Goal: Transaction & Acquisition: Purchase product/service

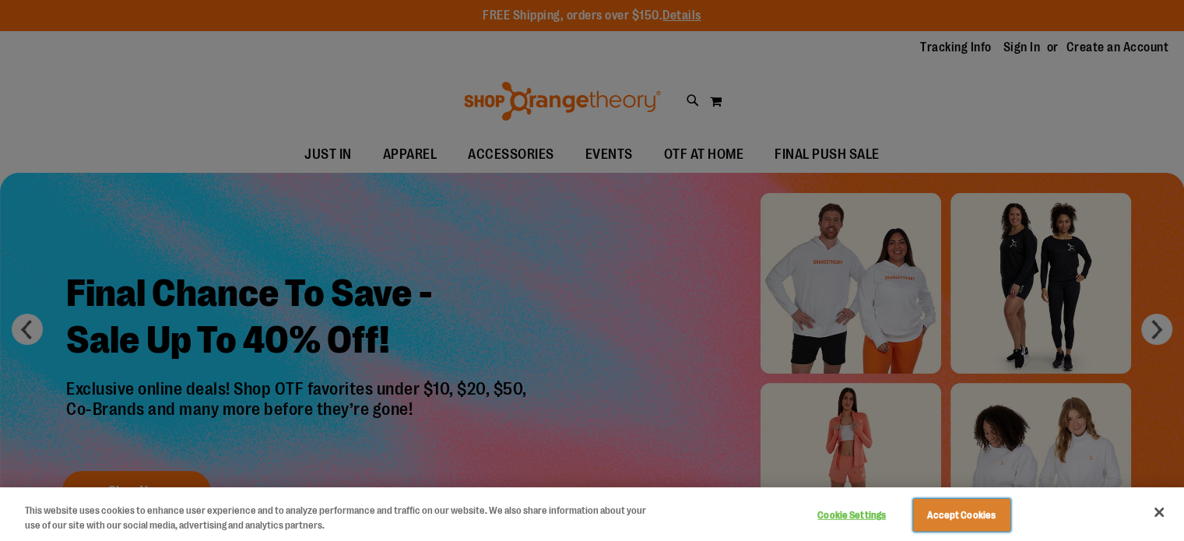
click at [968, 522] on button "Accept Cookies" at bounding box center [961, 515] width 97 height 33
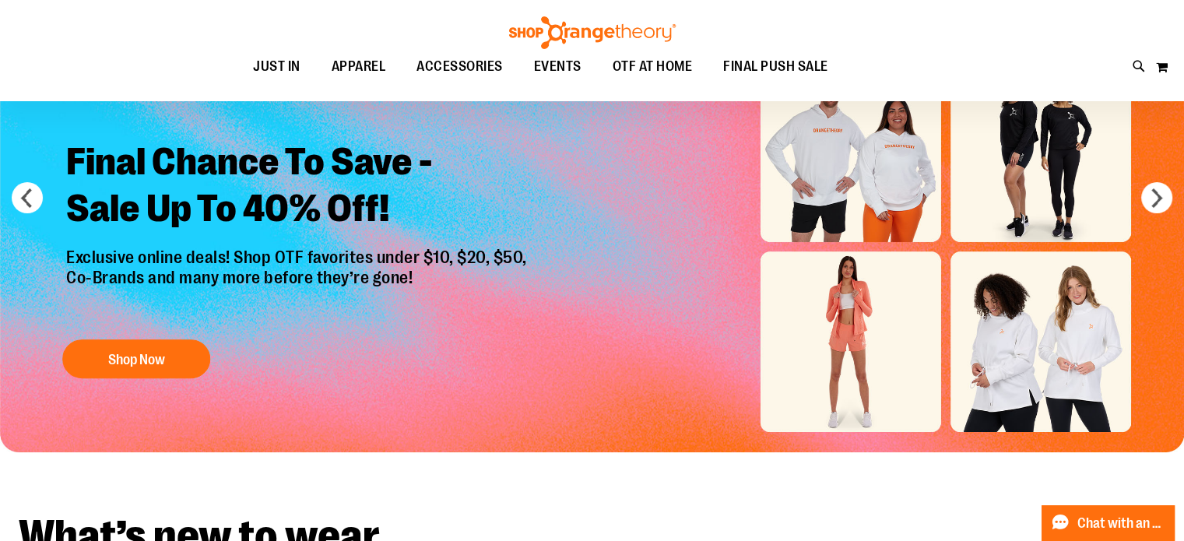
scroll to position [155, 0]
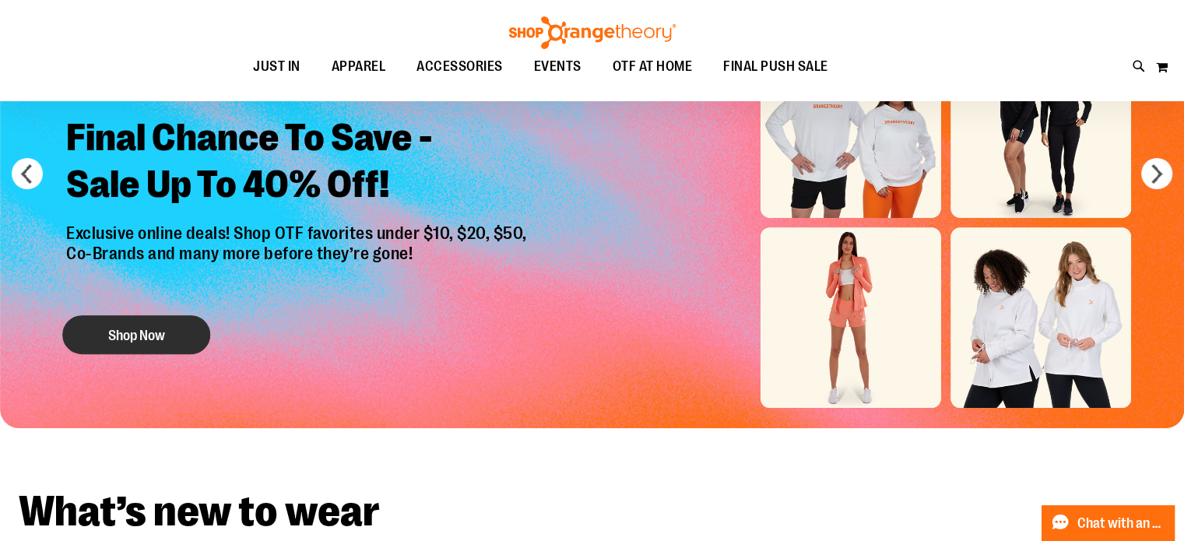
click at [108, 328] on button "Shop Now" at bounding box center [136, 334] width 148 height 39
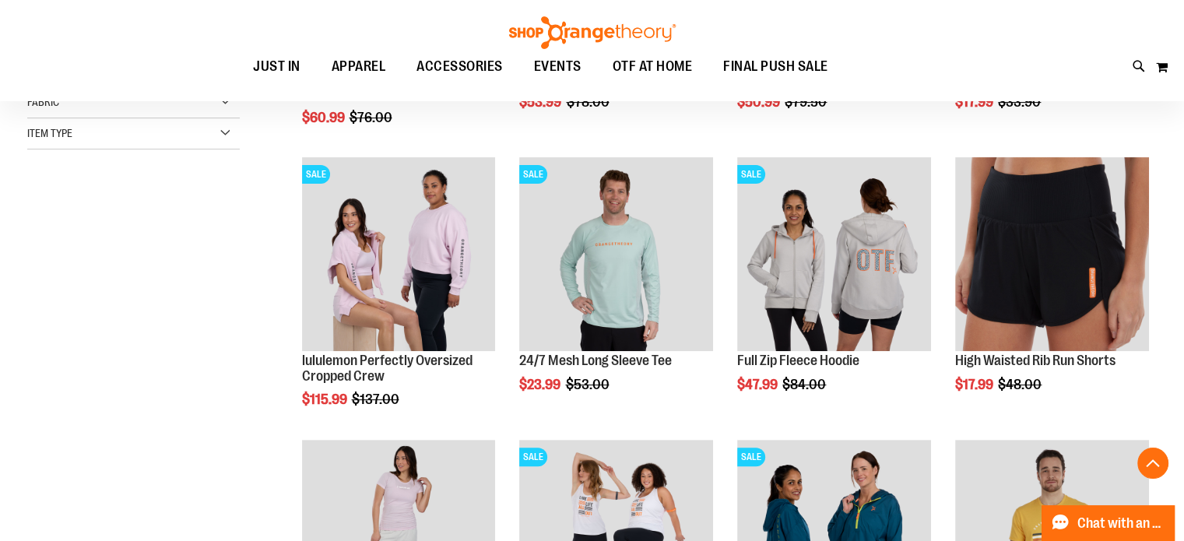
scroll to position [466, 0]
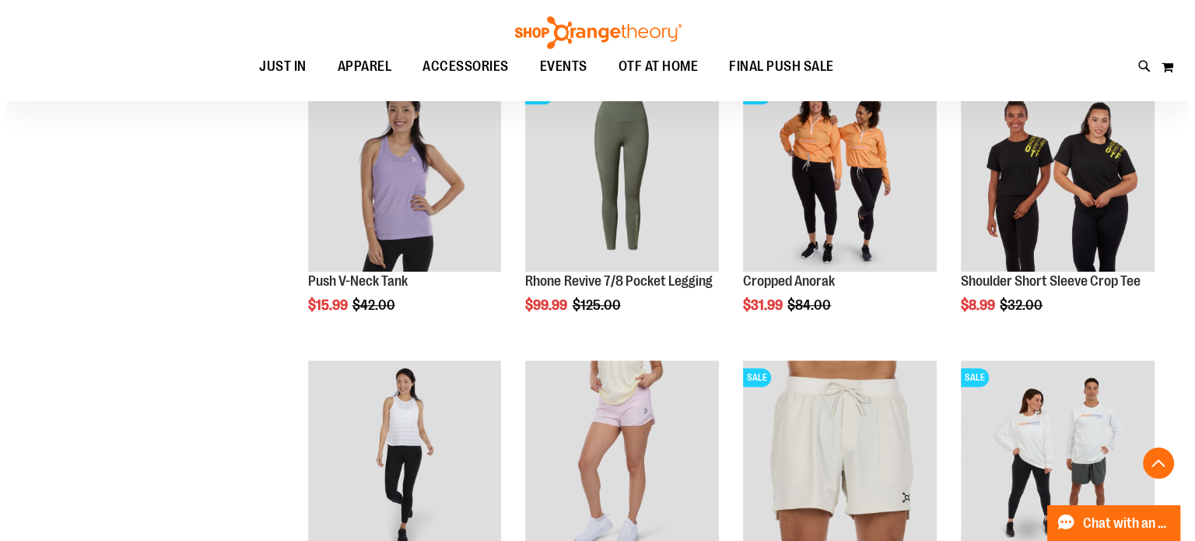
scroll to position [1167, 0]
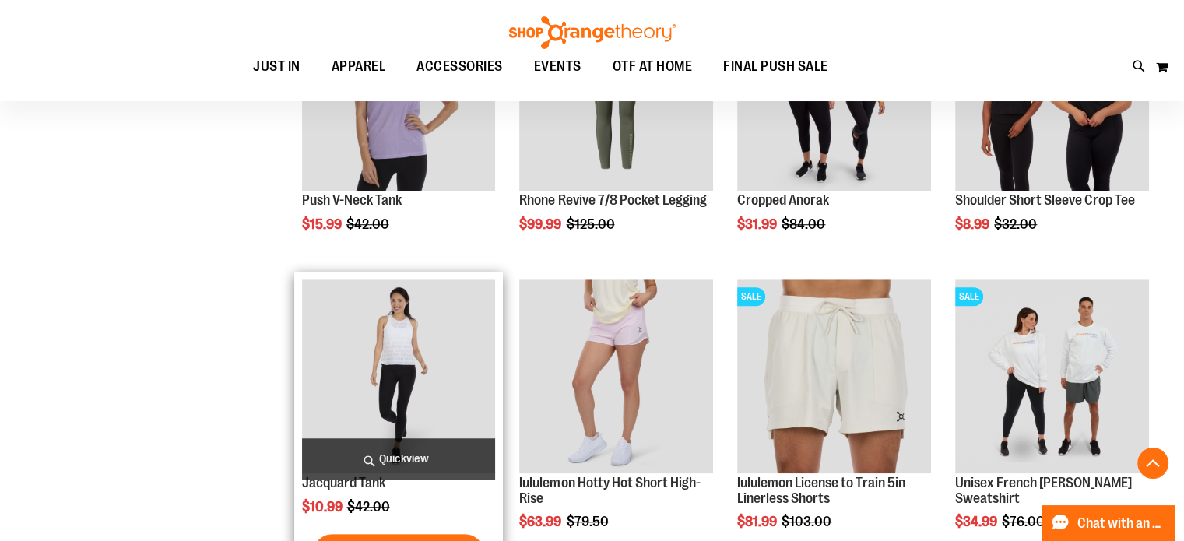
click at [444, 351] on img "product" at bounding box center [399, 376] width 194 height 194
click at [386, 357] on img "product" at bounding box center [399, 376] width 194 height 194
click at [426, 455] on span "Quickview" at bounding box center [399, 458] width 194 height 41
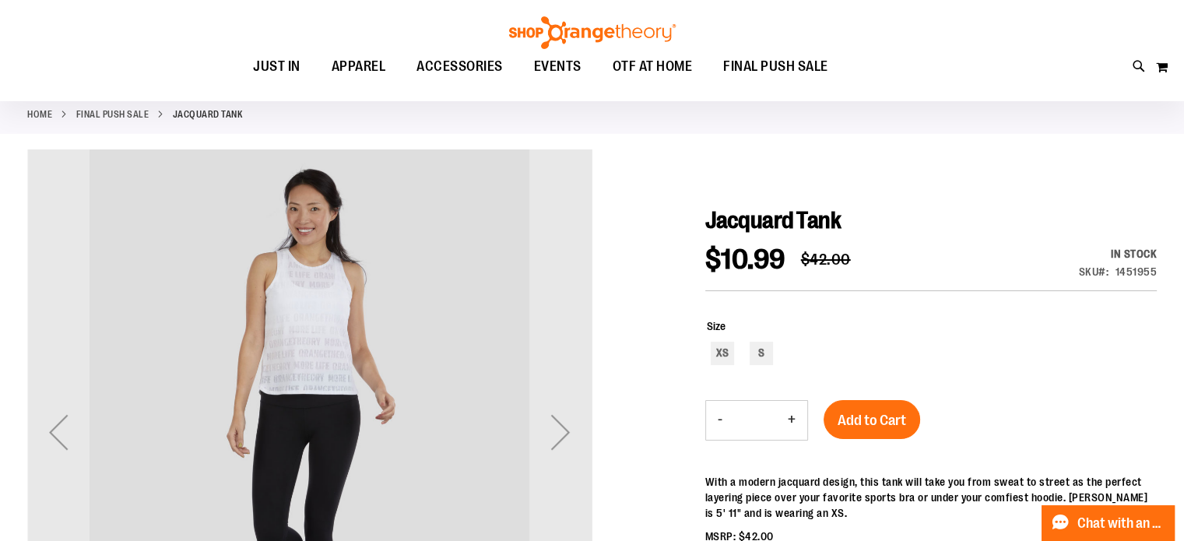
scroll to position [155, 0]
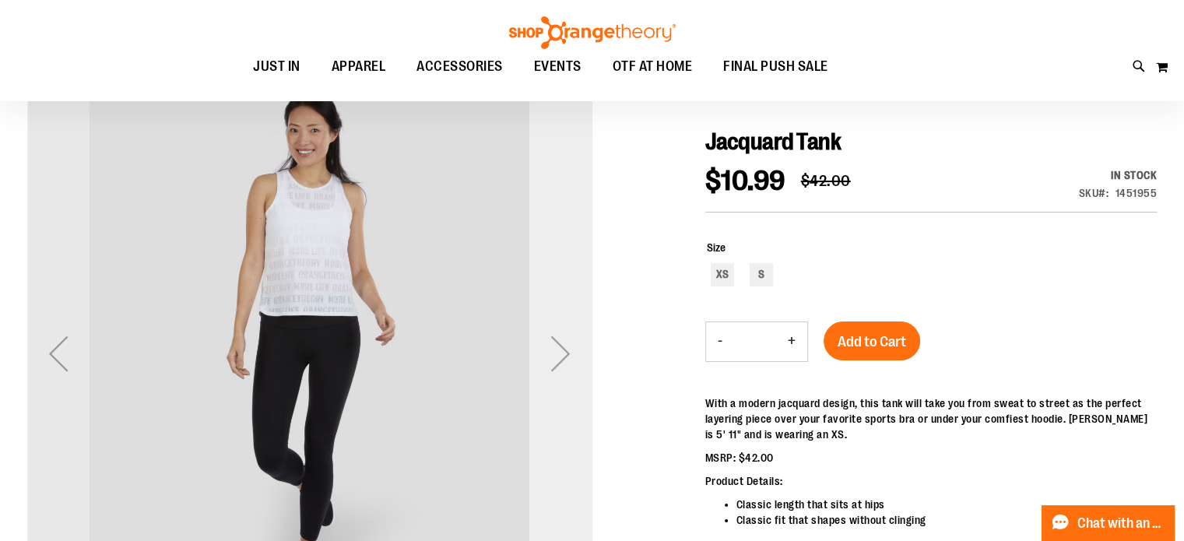
click at [563, 367] on div "Next" at bounding box center [560, 353] width 62 height 62
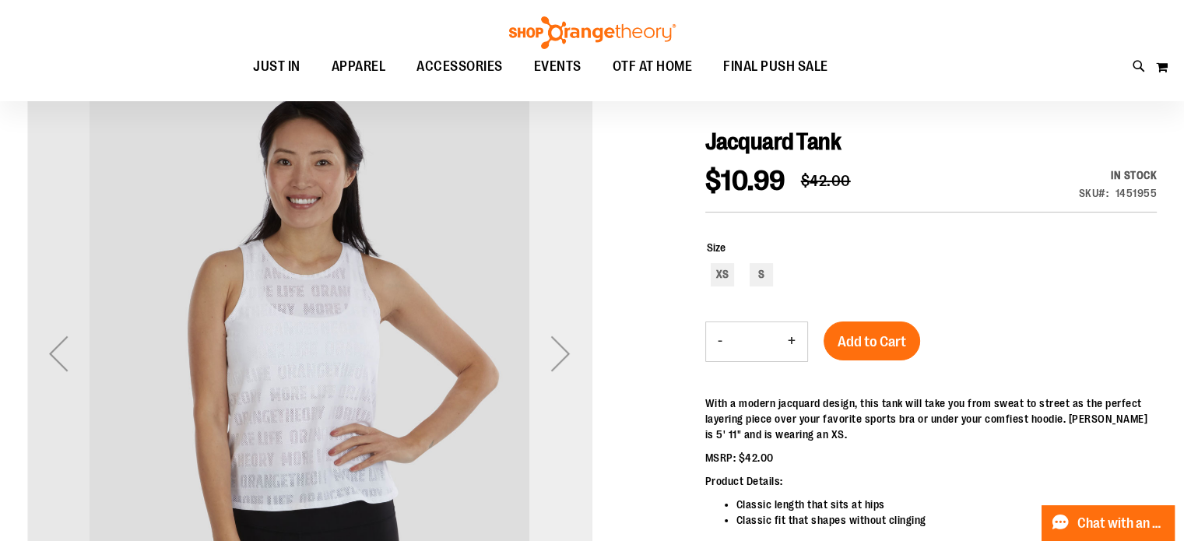
click at [563, 367] on div "Next" at bounding box center [560, 353] width 62 height 62
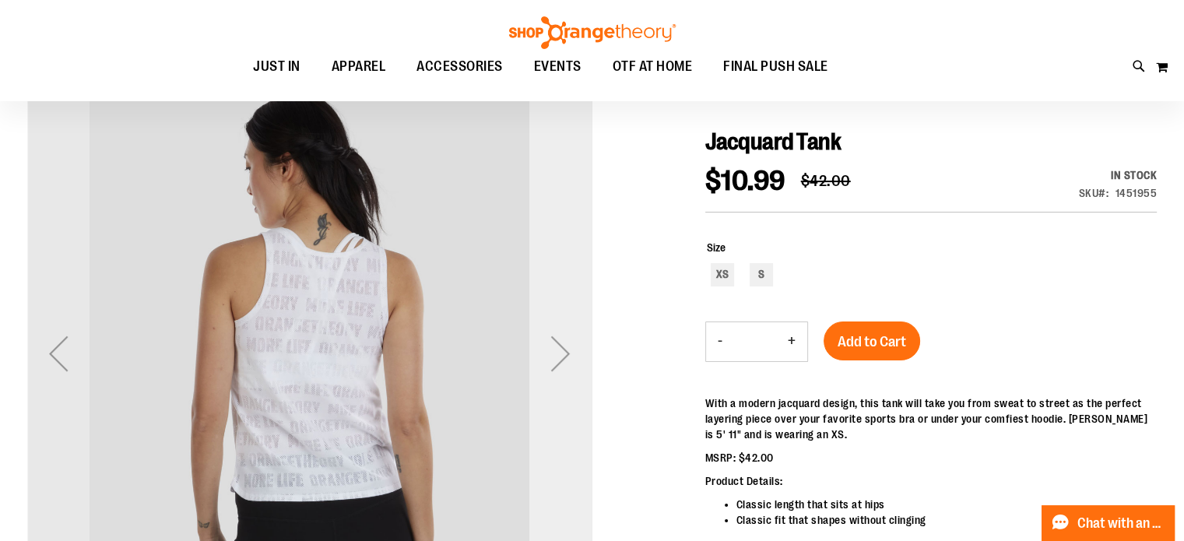
click at [563, 367] on div "Next" at bounding box center [560, 353] width 62 height 62
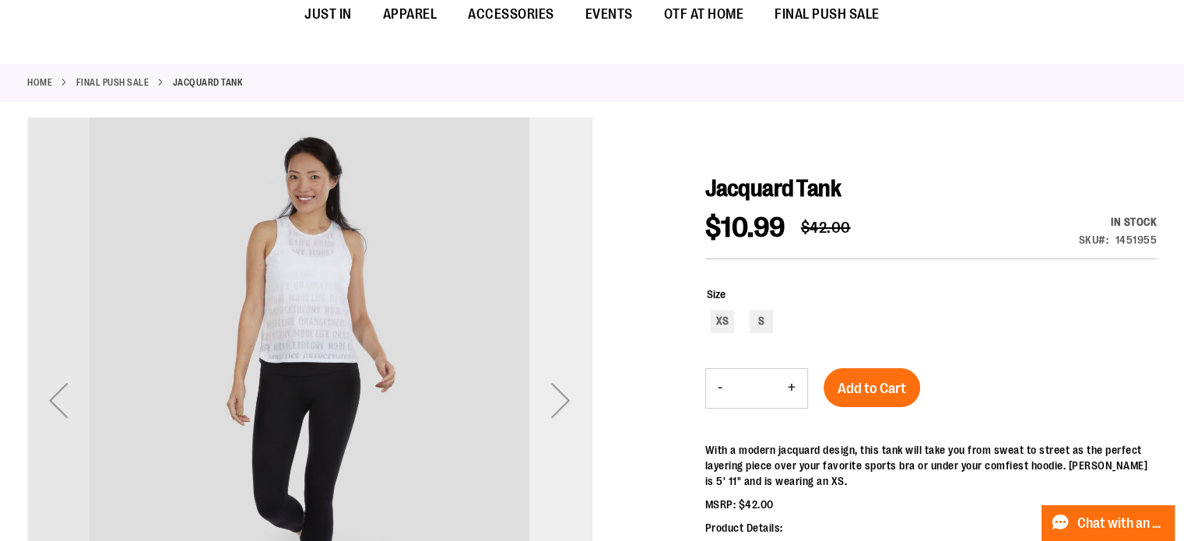
scroll to position [0, 0]
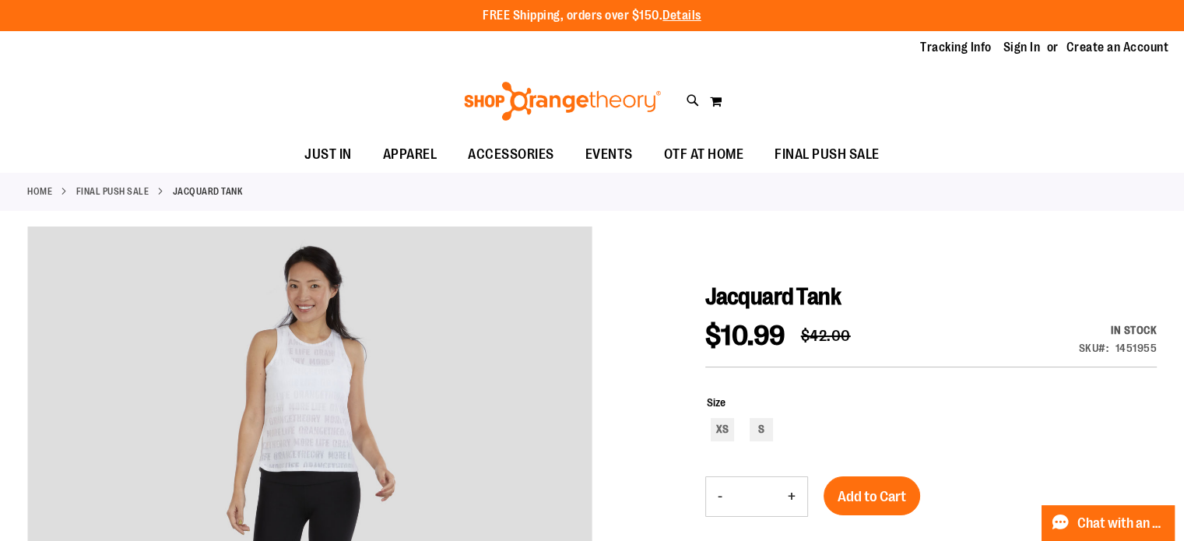
click at [111, 189] on link "FINAL PUSH SALE" at bounding box center [112, 191] width 73 height 14
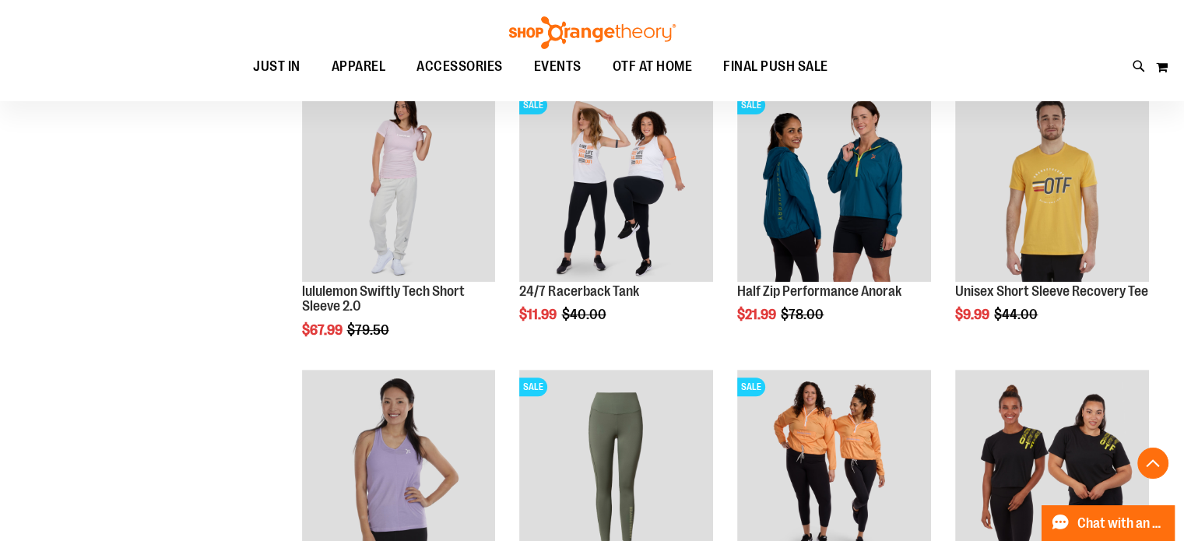
scroll to position [50, 0]
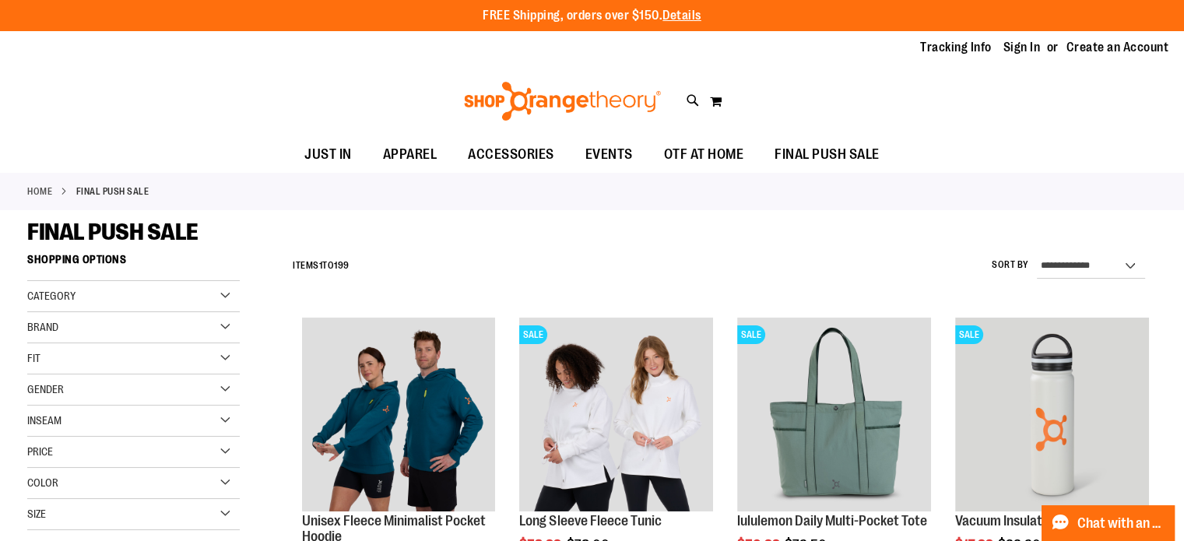
click at [135, 389] on div "Gender" at bounding box center [133, 389] width 212 height 31
click at [33, 438] on link "Women 111 items" at bounding box center [125, 438] width 204 height 16
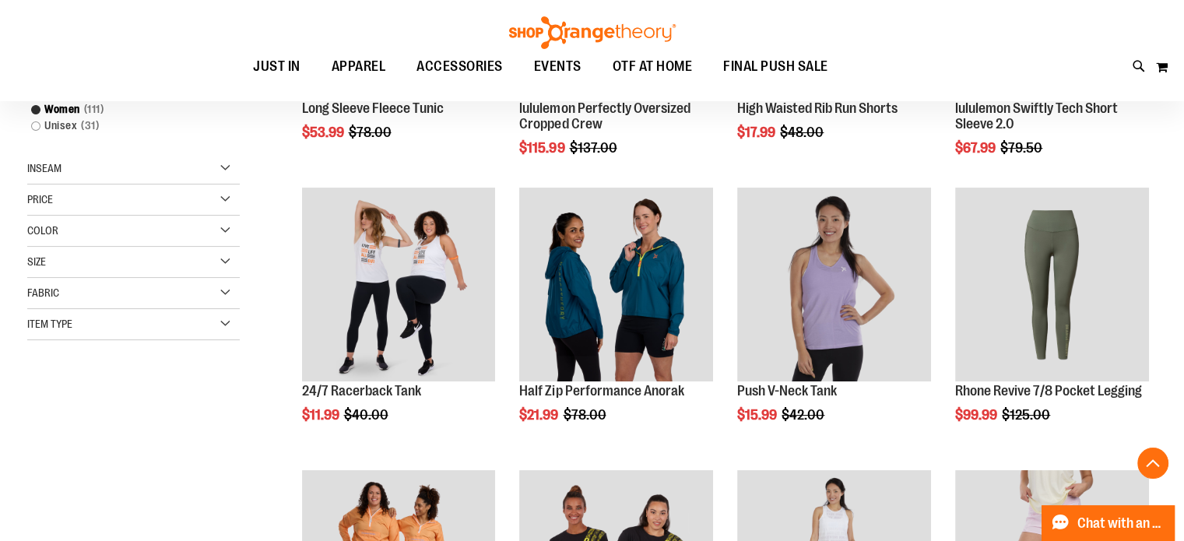
scroll to position [245, 0]
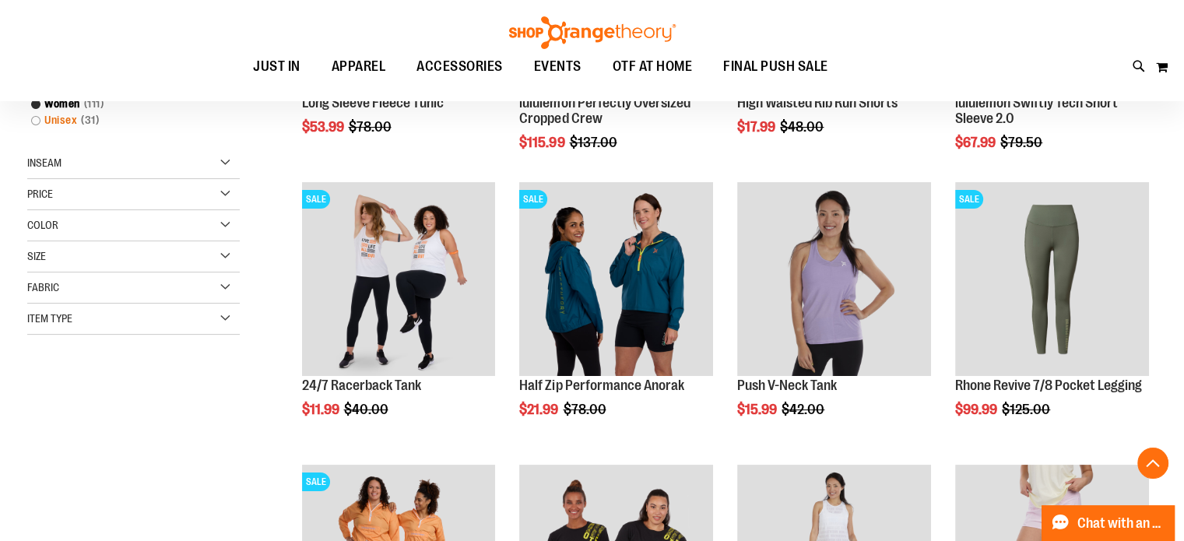
click at [35, 118] on link "Unisex 31 items" at bounding box center [125, 120] width 204 height 16
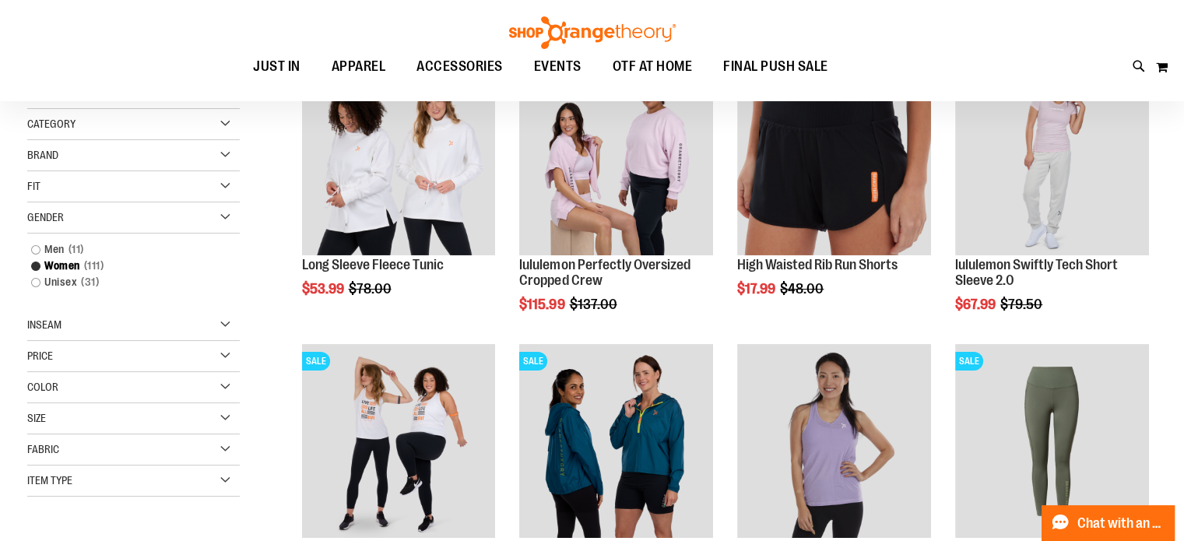
scroll to position [26, 0]
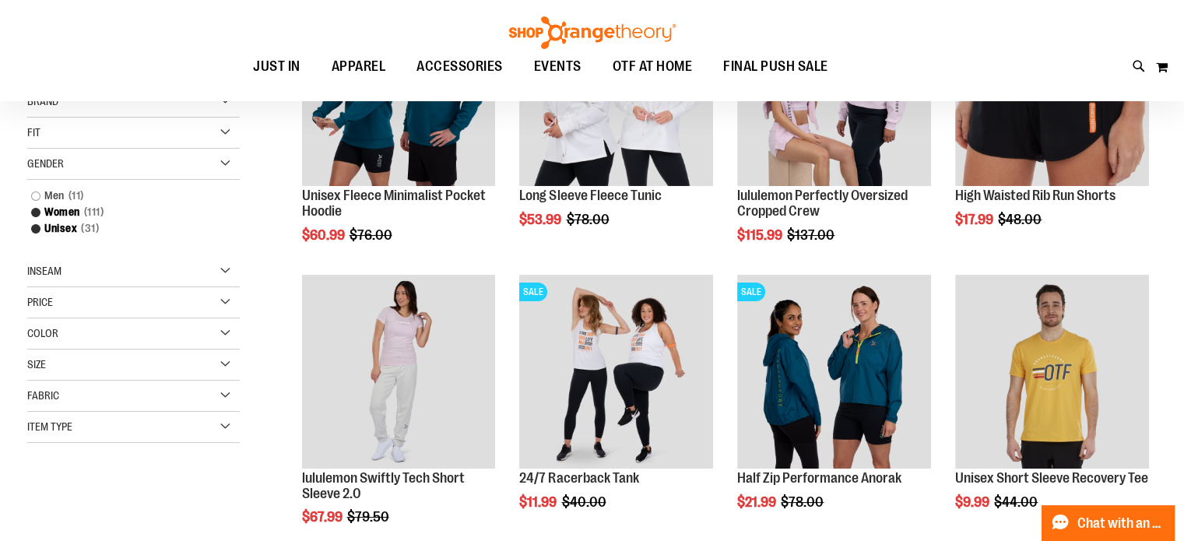
scroll to position [154, 0]
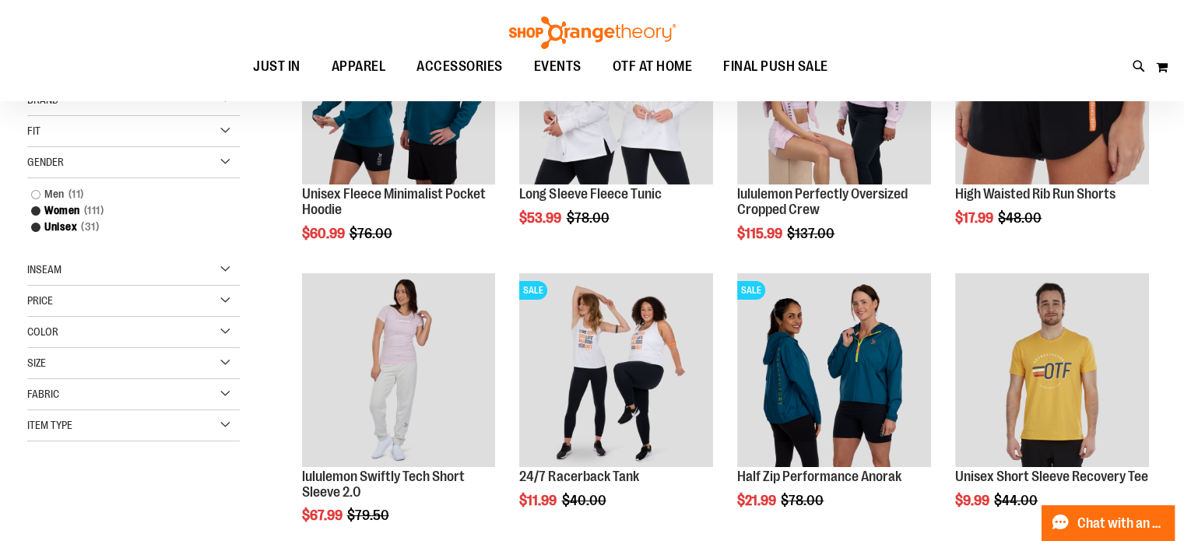
click at [225, 420] on div "Item Type" at bounding box center [133, 425] width 212 height 31
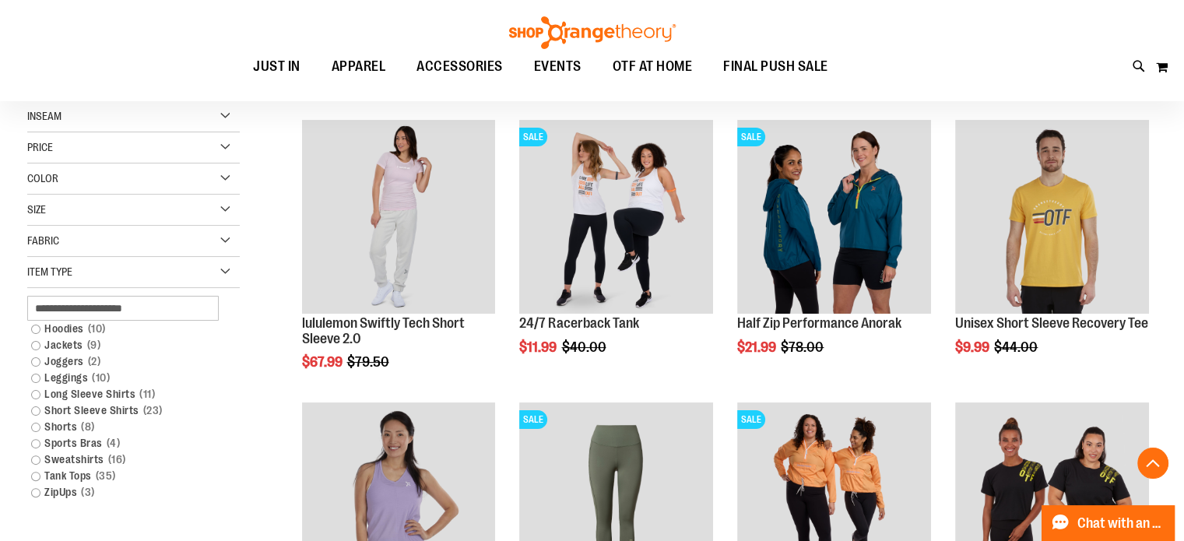
scroll to position [310, 0]
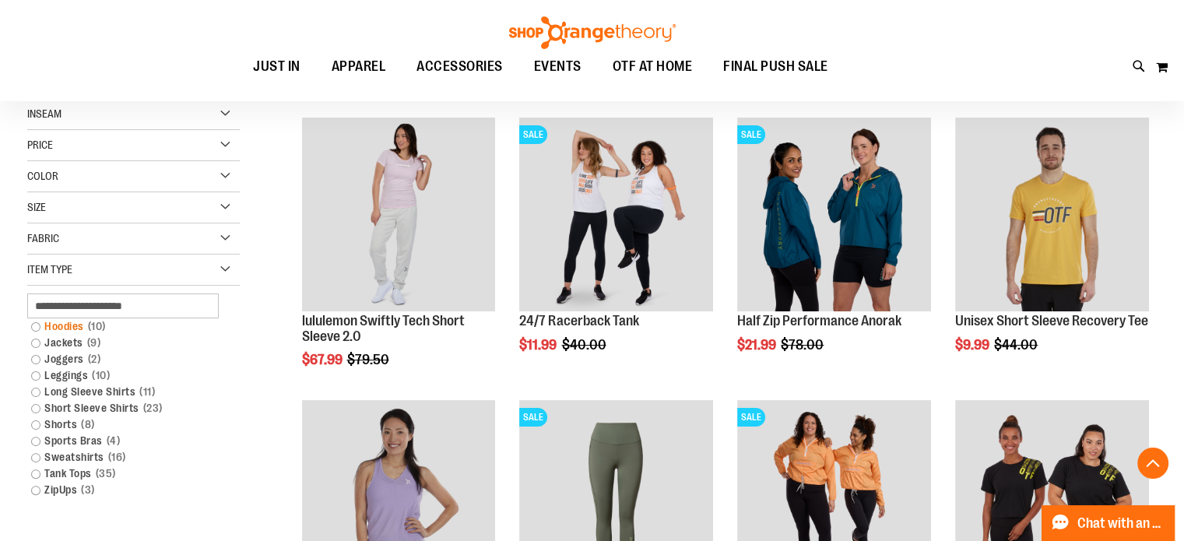
click at [36, 326] on link "Hoodies 10 items" at bounding box center [125, 326] width 204 height 16
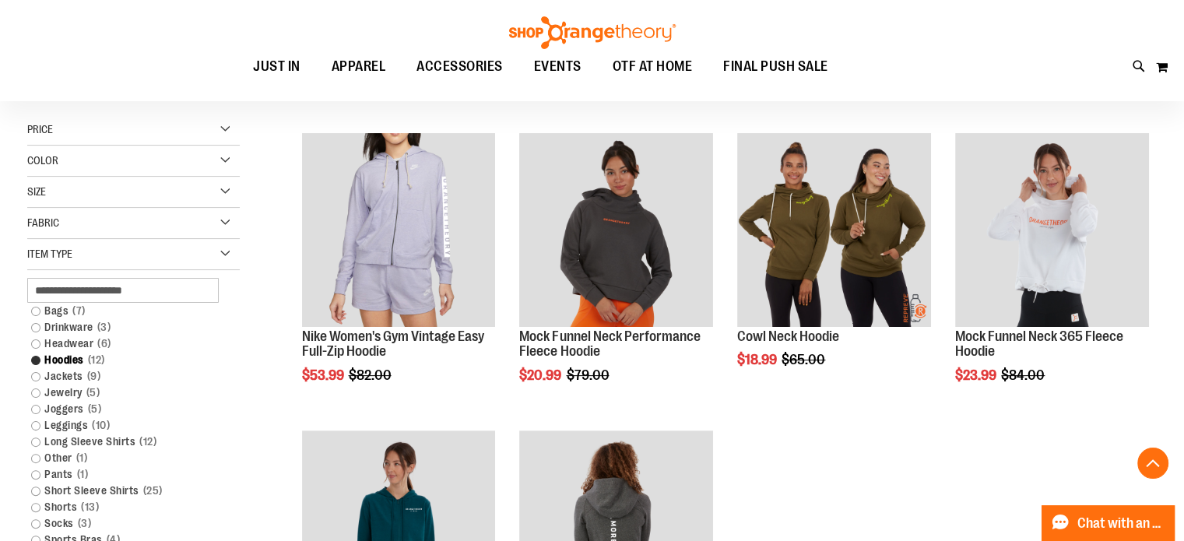
scroll to position [388, 0]
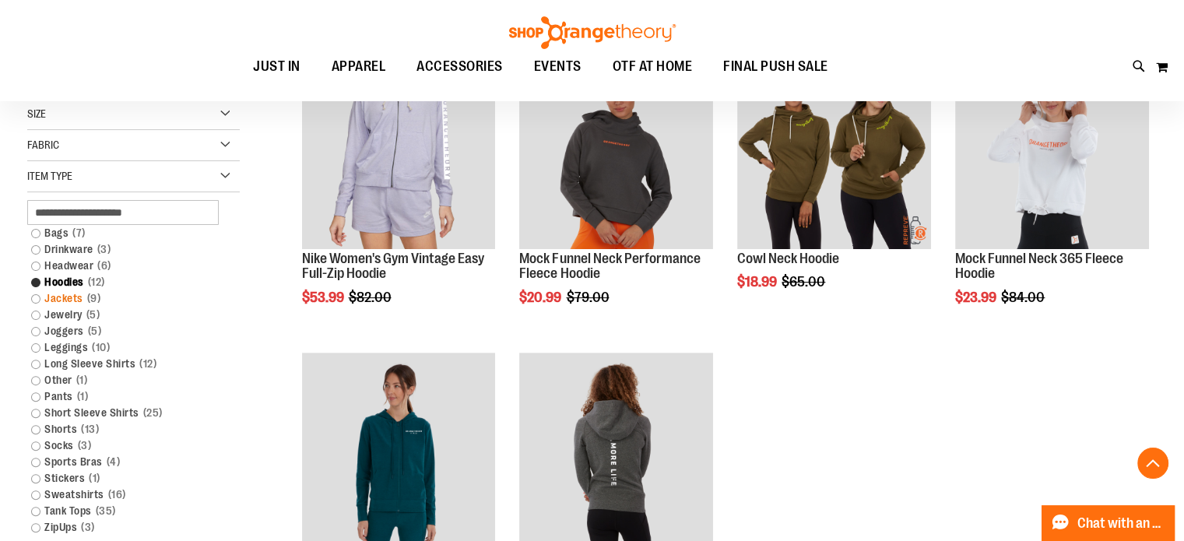
click at [36, 298] on link "Jackets 9 items" at bounding box center [125, 298] width 204 height 16
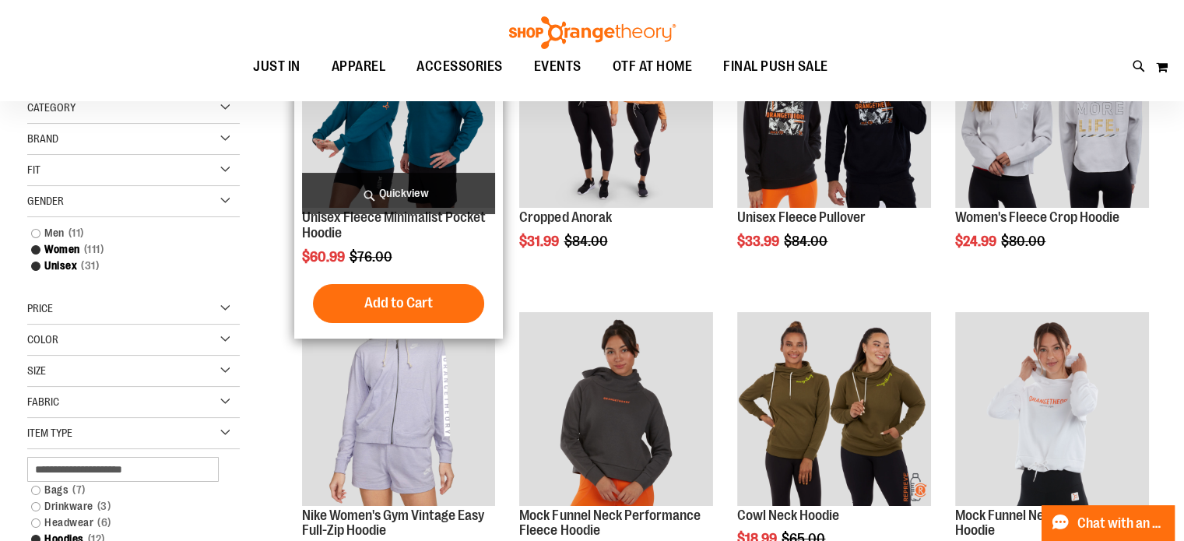
scroll to position [0, 0]
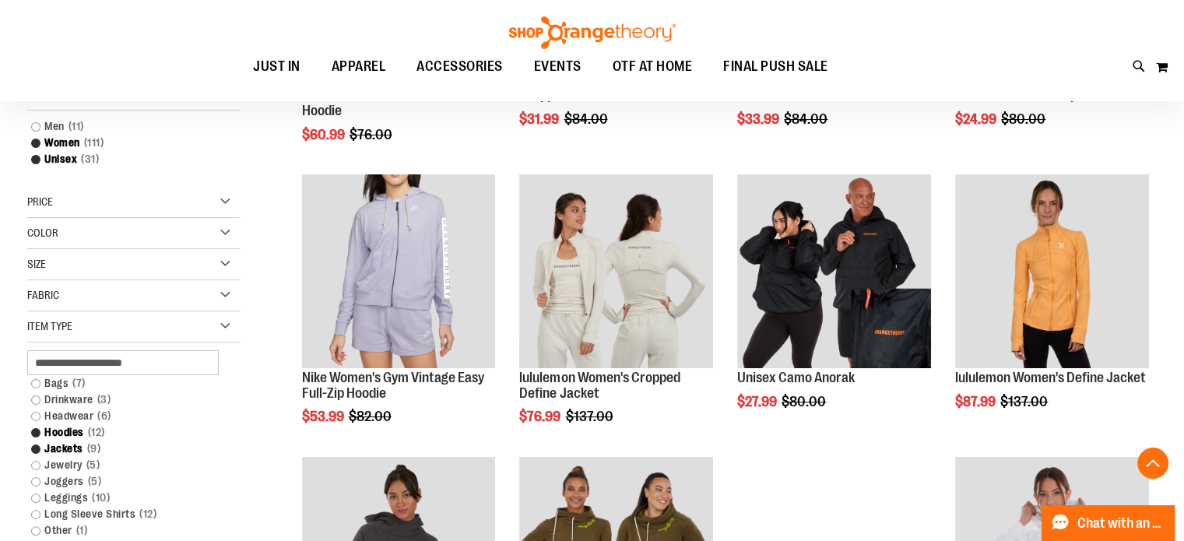
scroll to position [310, 0]
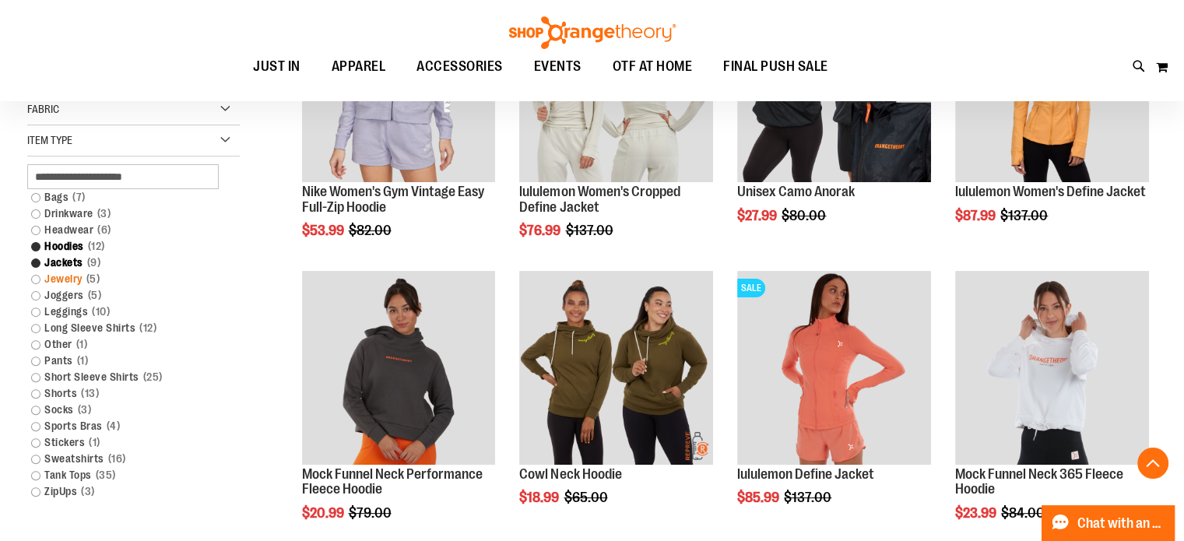
scroll to position [465, 0]
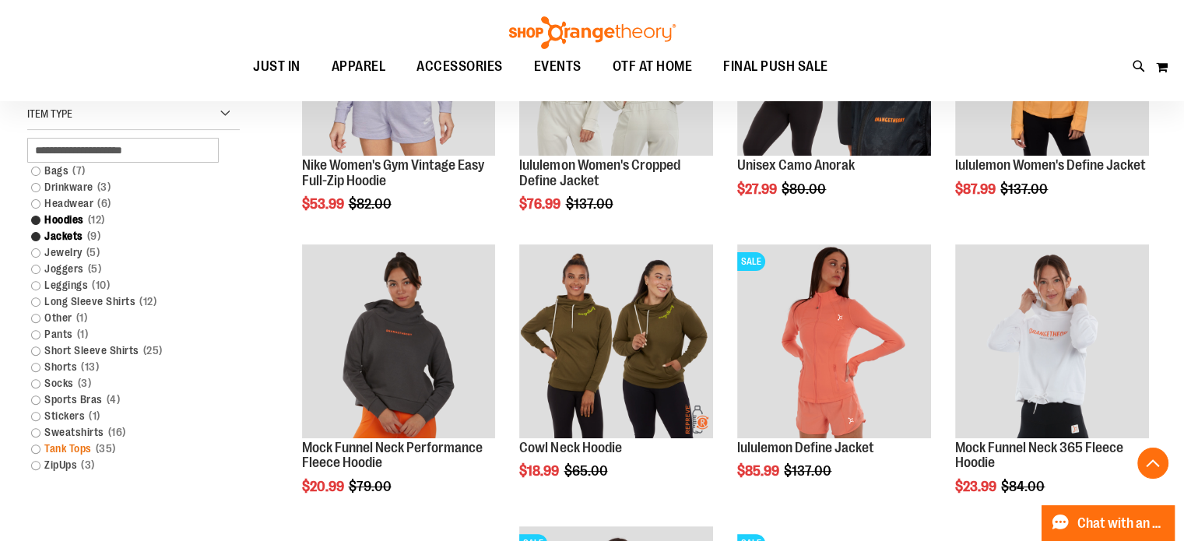
click at [38, 443] on link "Tank Tops 35 items" at bounding box center [125, 448] width 204 height 16
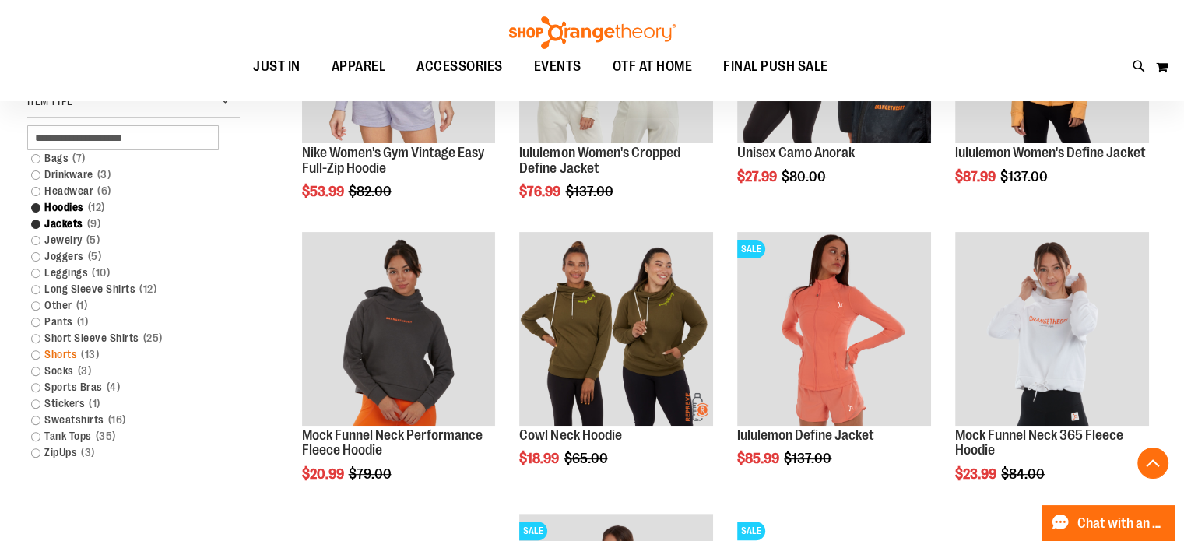
scroll to position [621, 0]
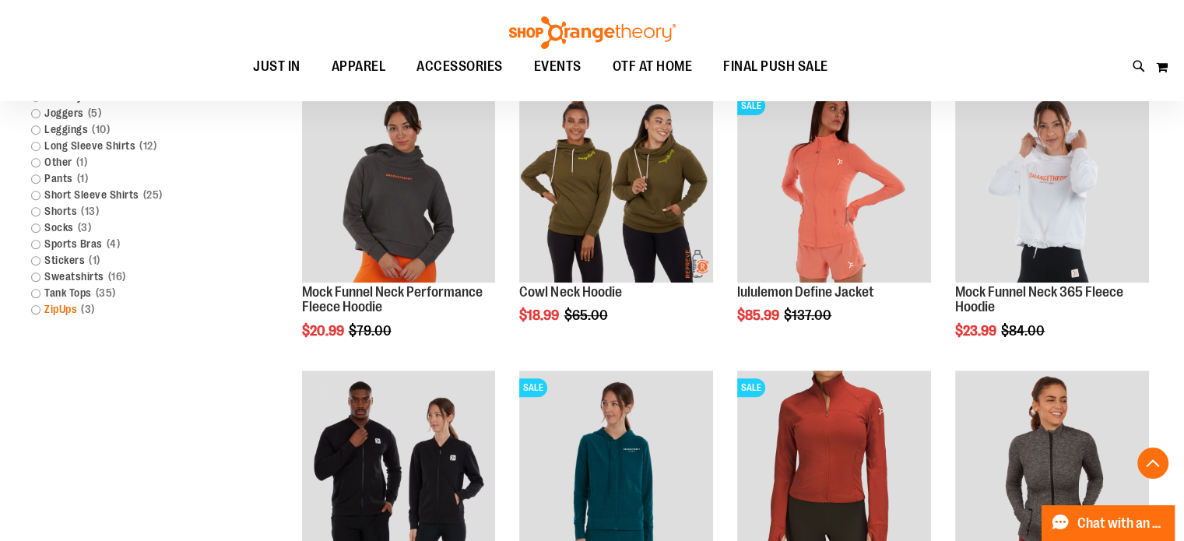
click at [32, 308] on link "ZipUps 3 items" at bounding box center [125, 309] width 204 height 16
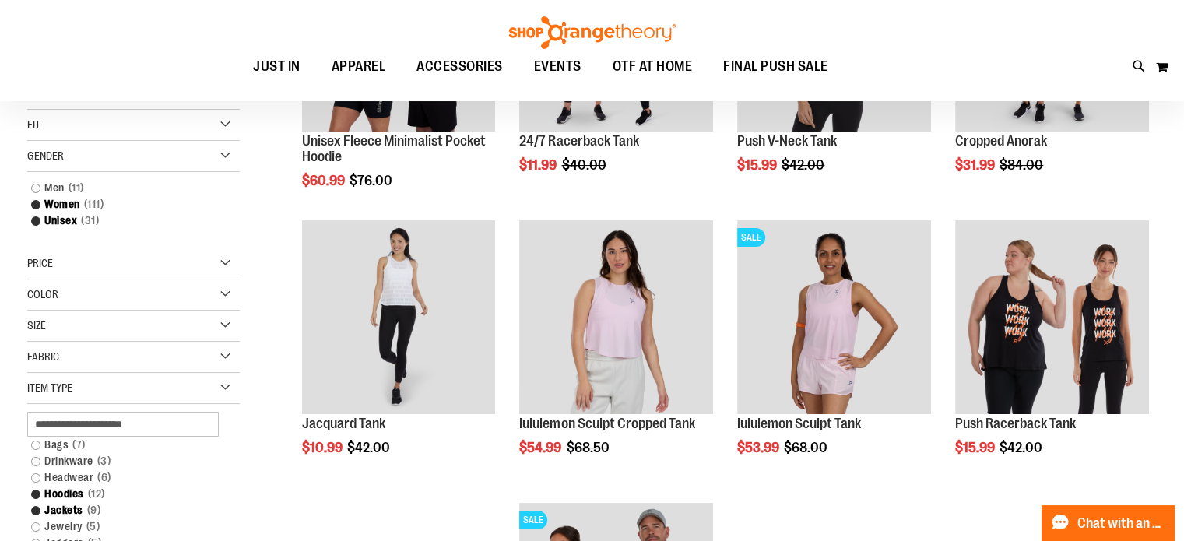
scroll to position [465, 0]
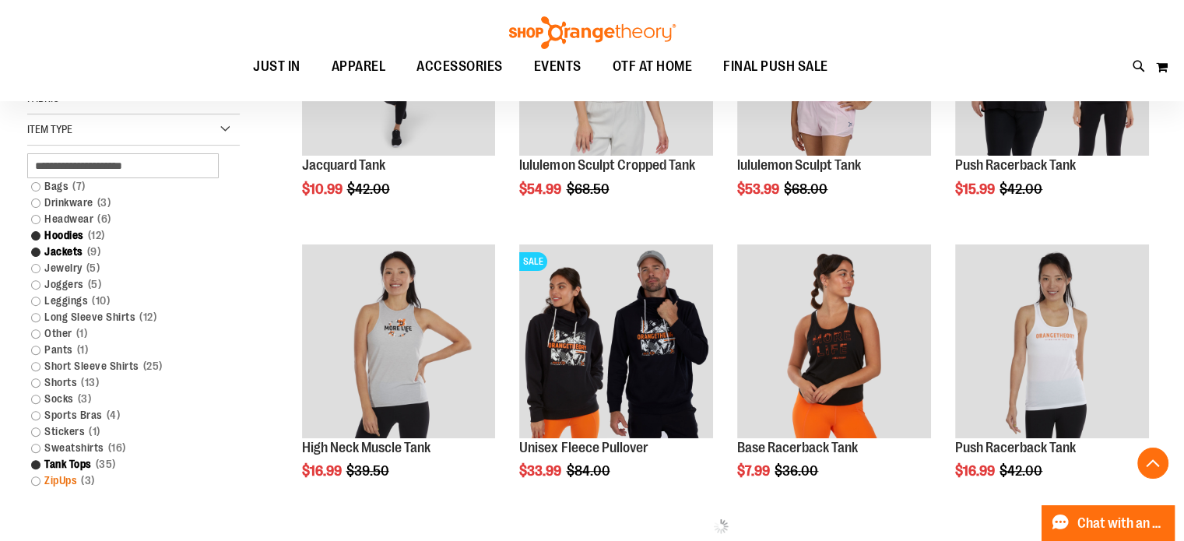
click at [34, 479] on link "ZipUps 3 items" at bounding box center [125, 480] width 204 height 16
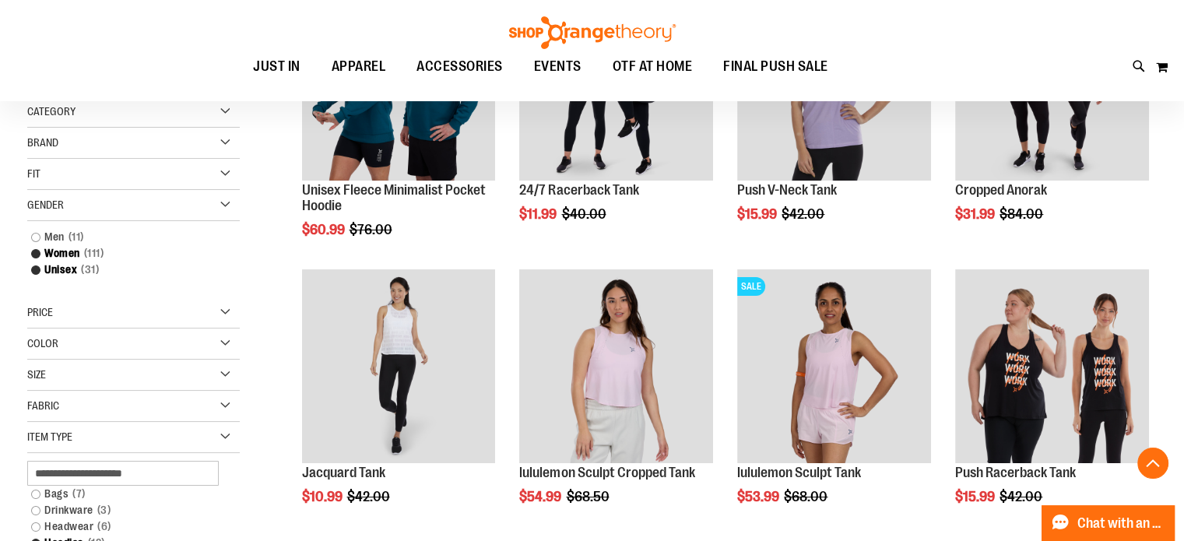
scroll to position [59, 0]
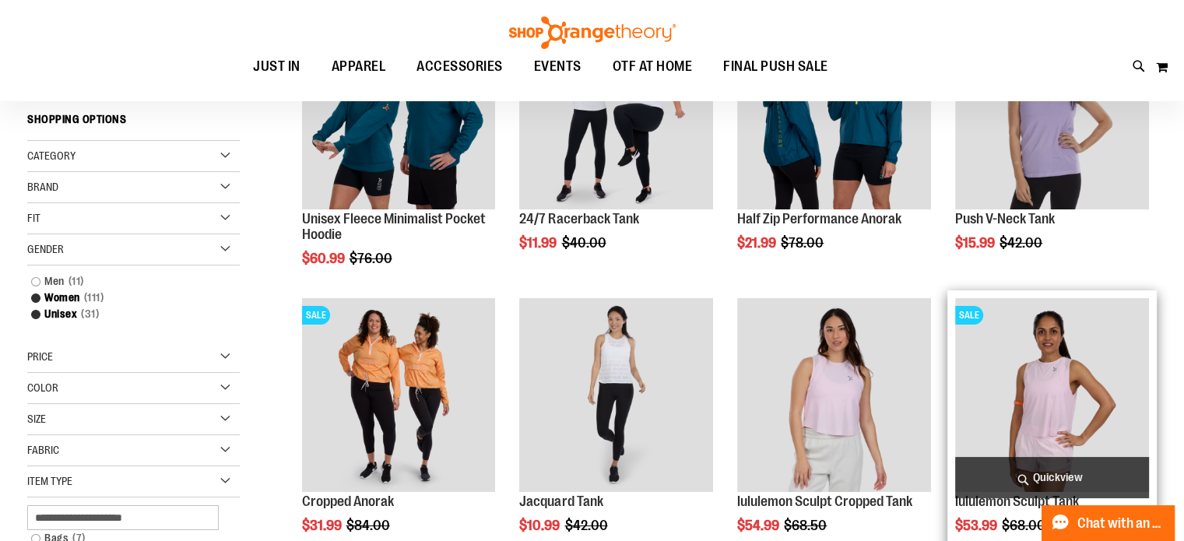
scroll to position [154, 0]
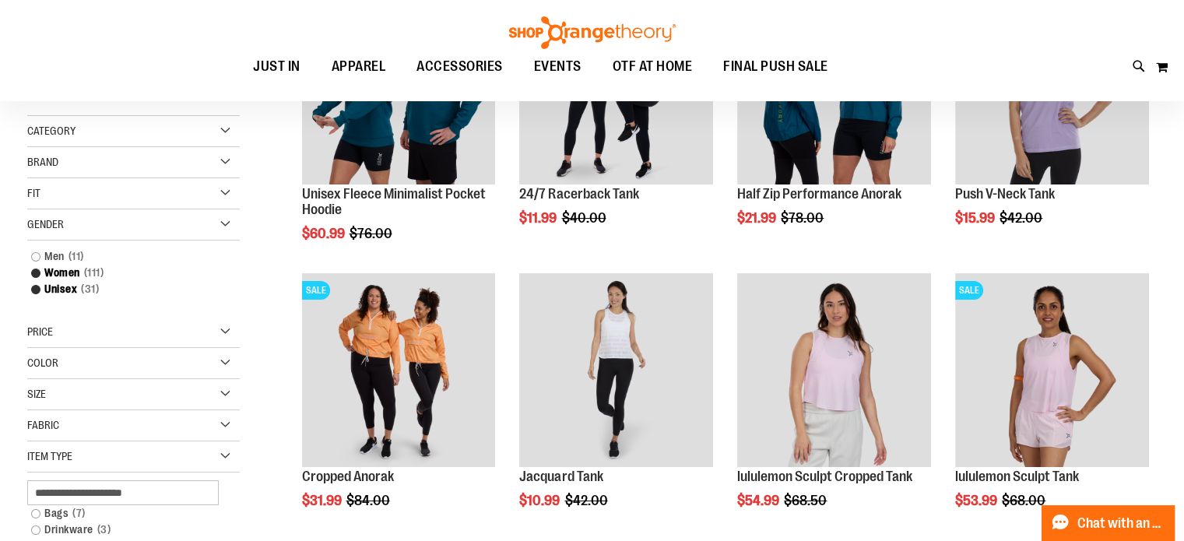
click at [118, 388] on div "Size" at bounding box center [133, 394] width 212 height 31
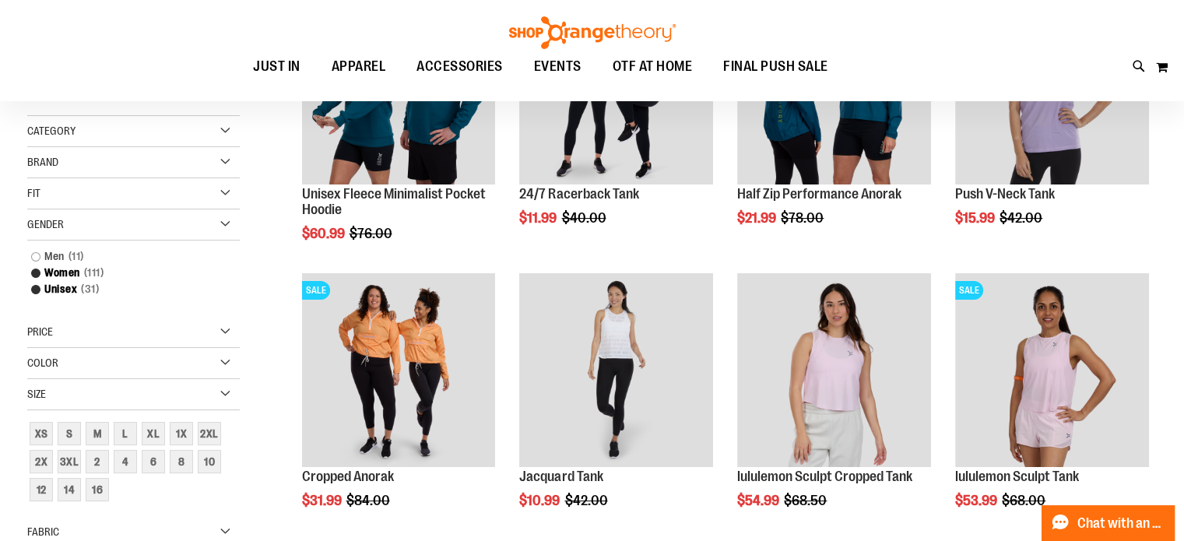
click at [271, 306] on div "**********" at bounding box center [709, 421] width 894 height 1004
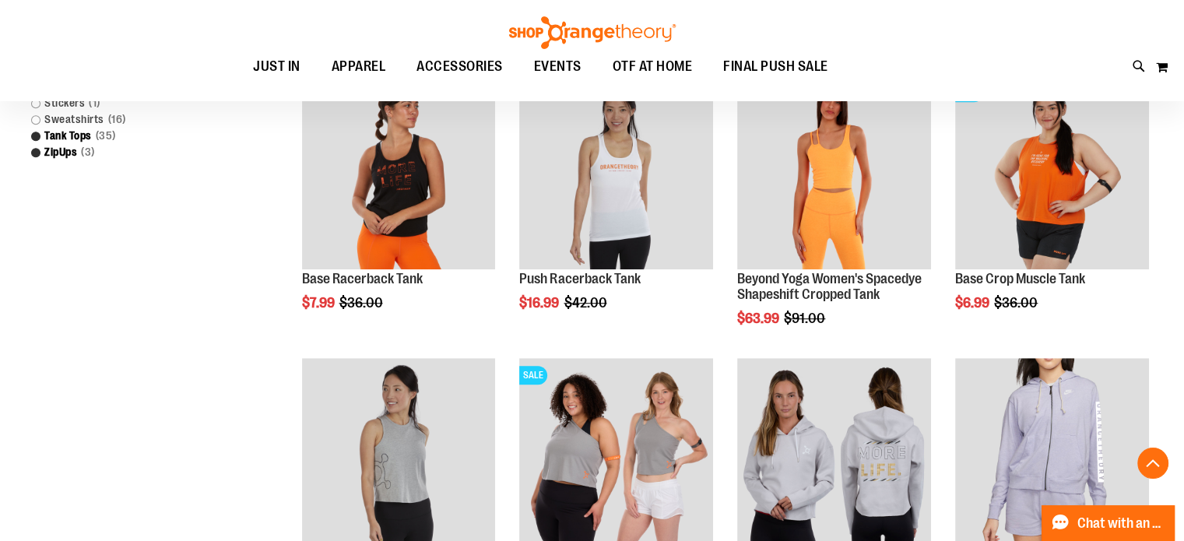
scroll to position [1010, 0]
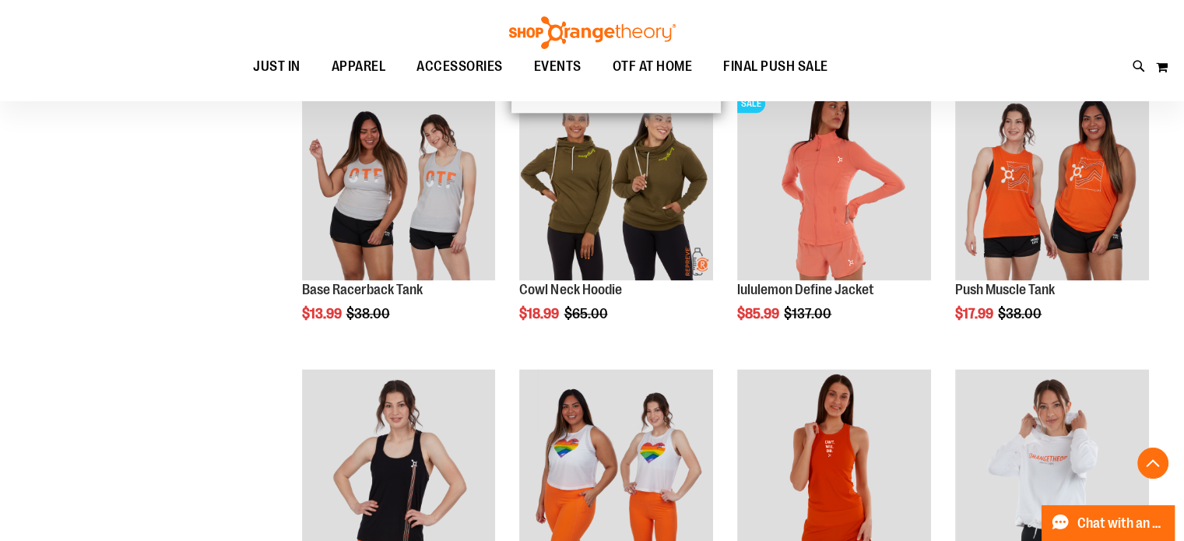
scroll to position [1788, 0]
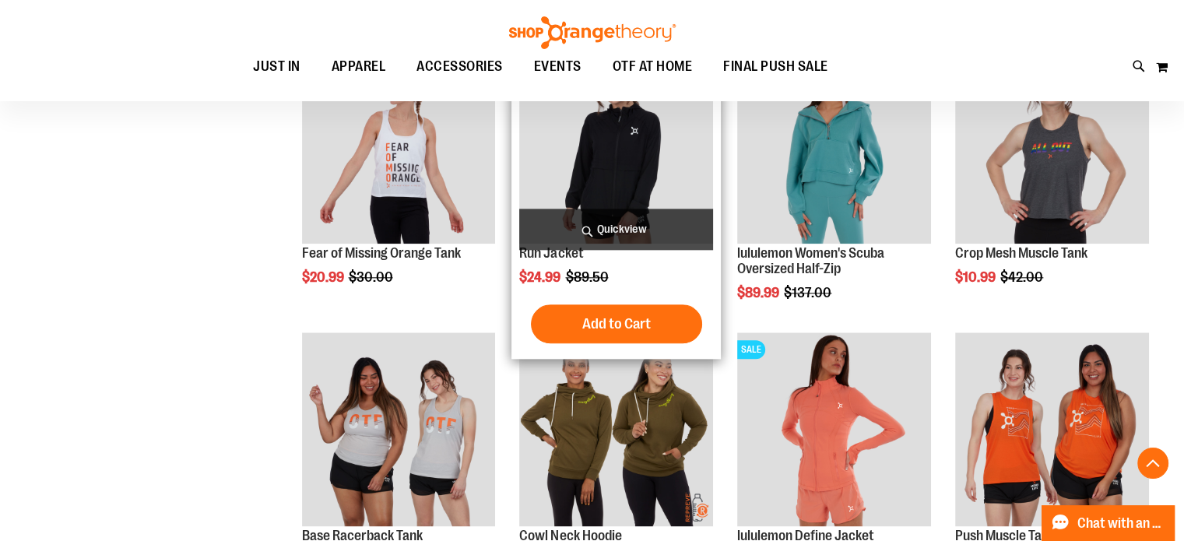
click at [649, 166] on img "product" at bounding box center [616, 148] width 194 height 194
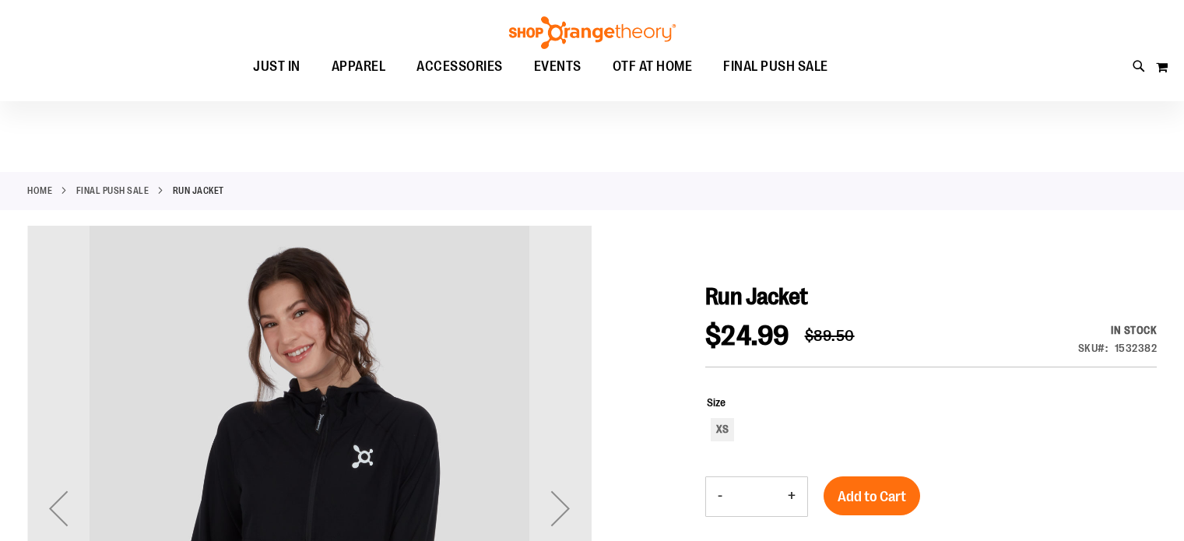
scroll to position [155, 0]
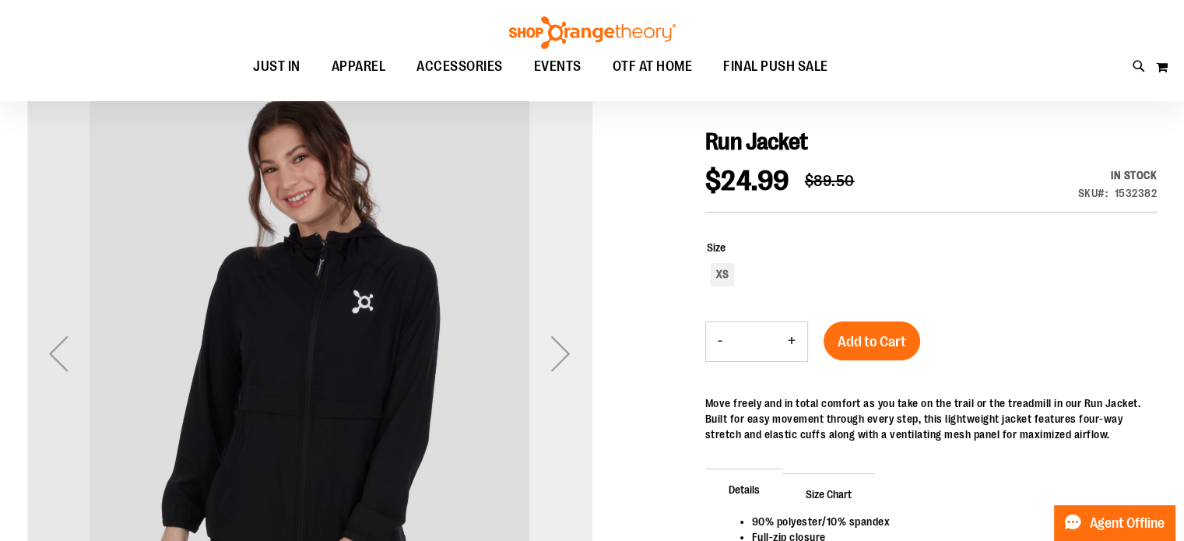
click at [556, 354] on div "Next" at bounding box center [560, 353] width 62 height 62
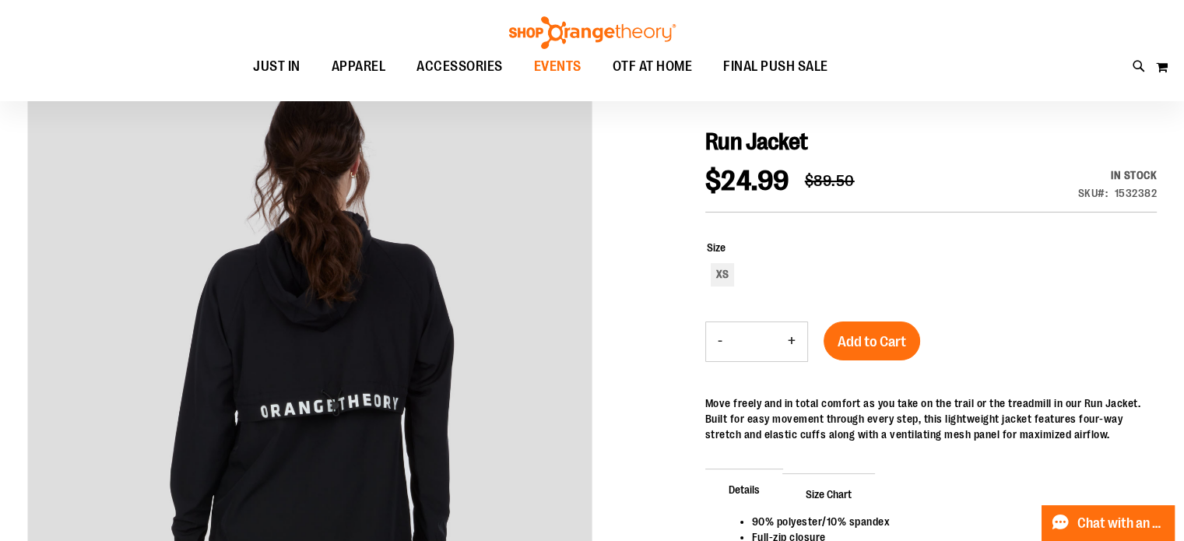
click at [570, 72] on span "EVENTS" at bounding box center [557, 66] width 47 height 35
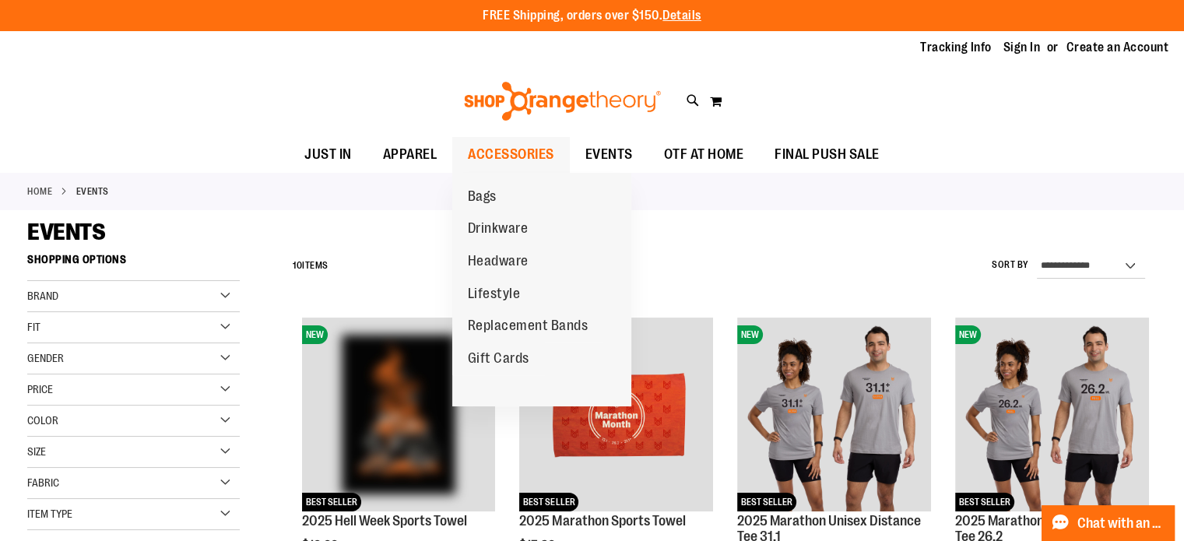
click at [480, 154] on span "ACCESSORIES" at bounding box center [511, 154] width 86 height 35
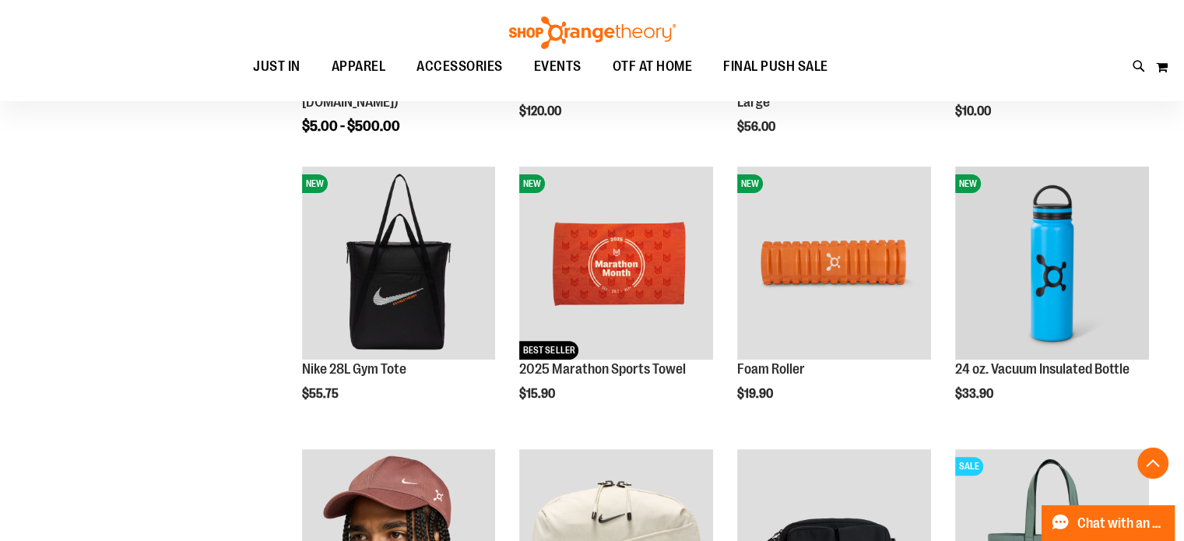
scroll to position [466, 0]
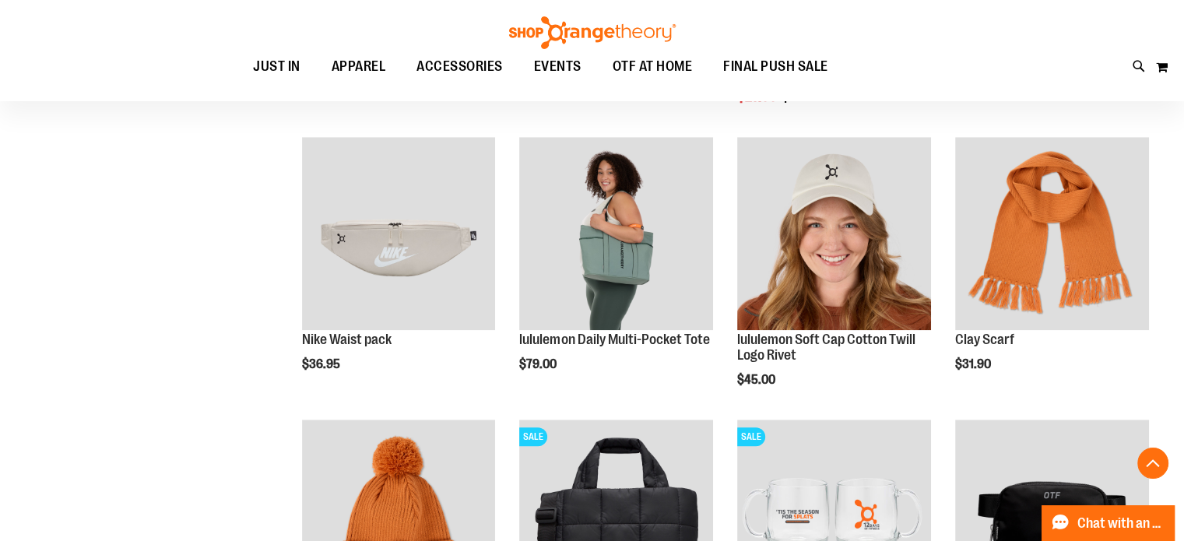
scroll to position [1322, 0]
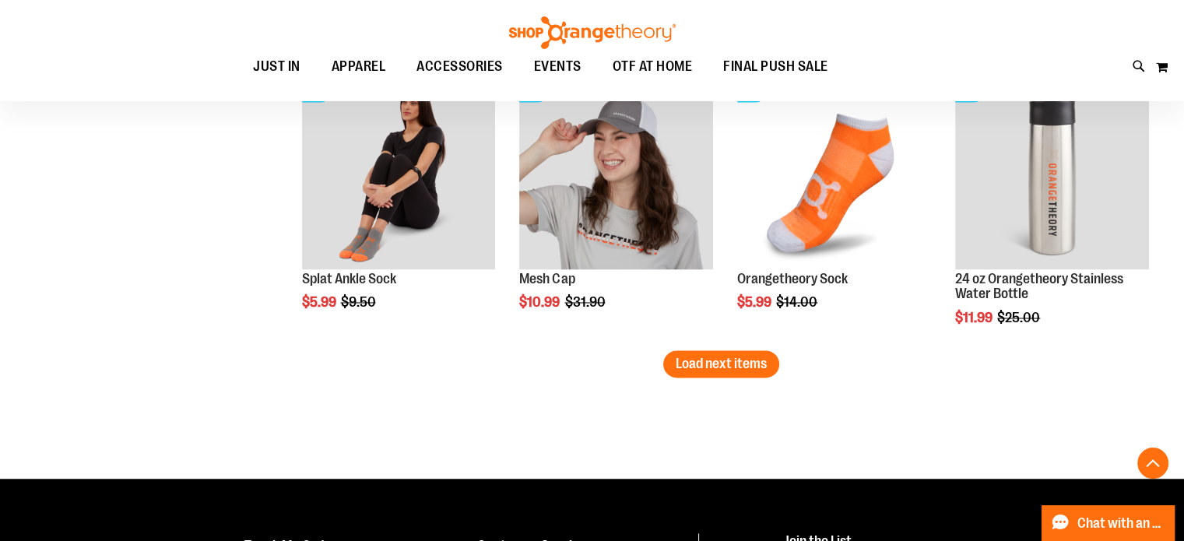
scroll to position [2567, 0]
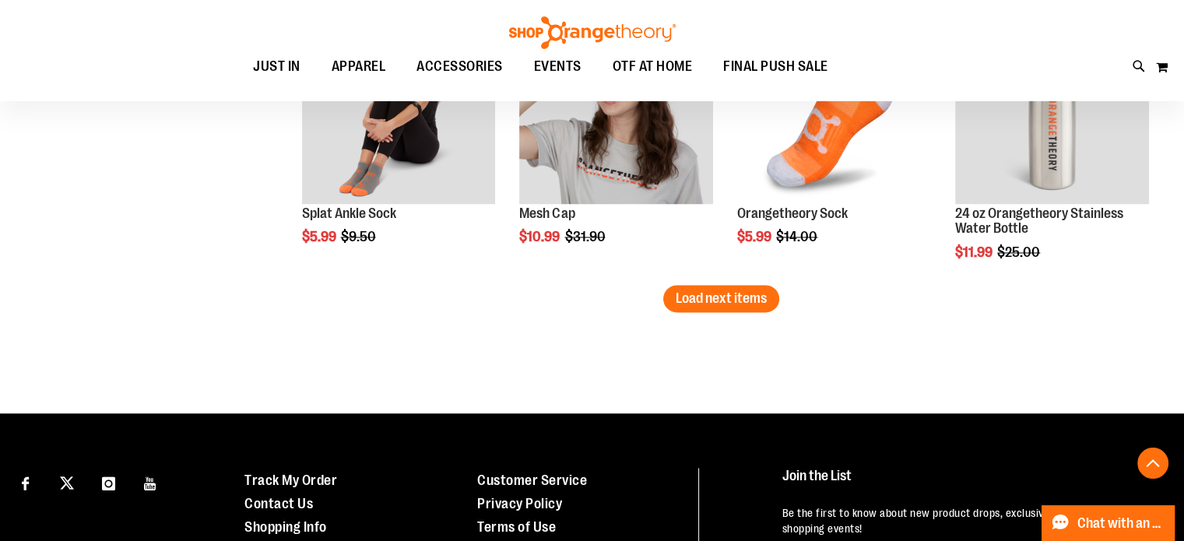
click at [697, 296] on span "Load next items" at bounding box center [721, 298] width 91 height 16
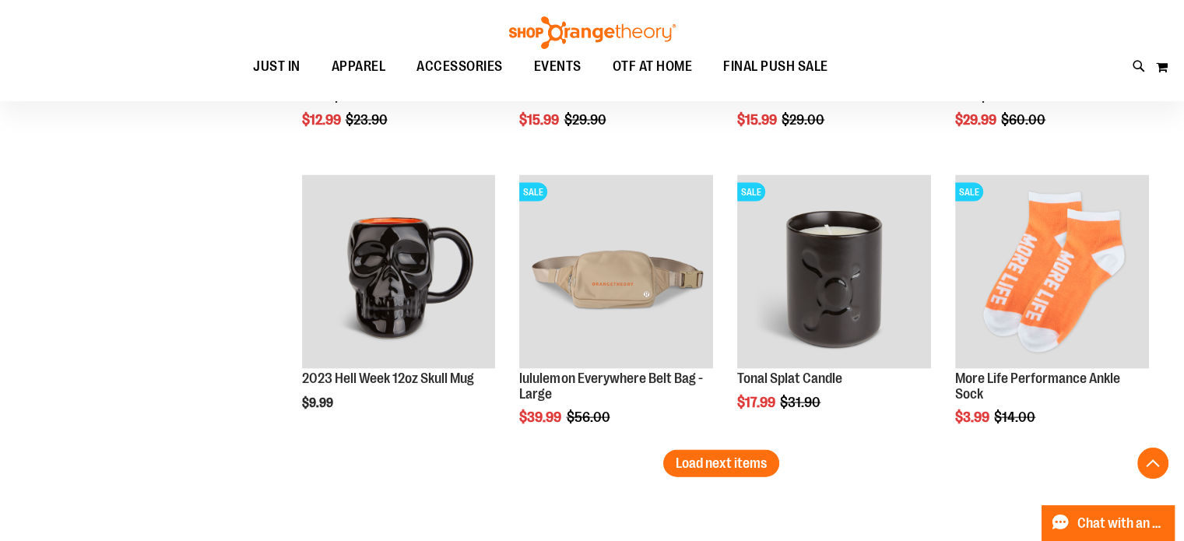
scroll to position [3268, 0]
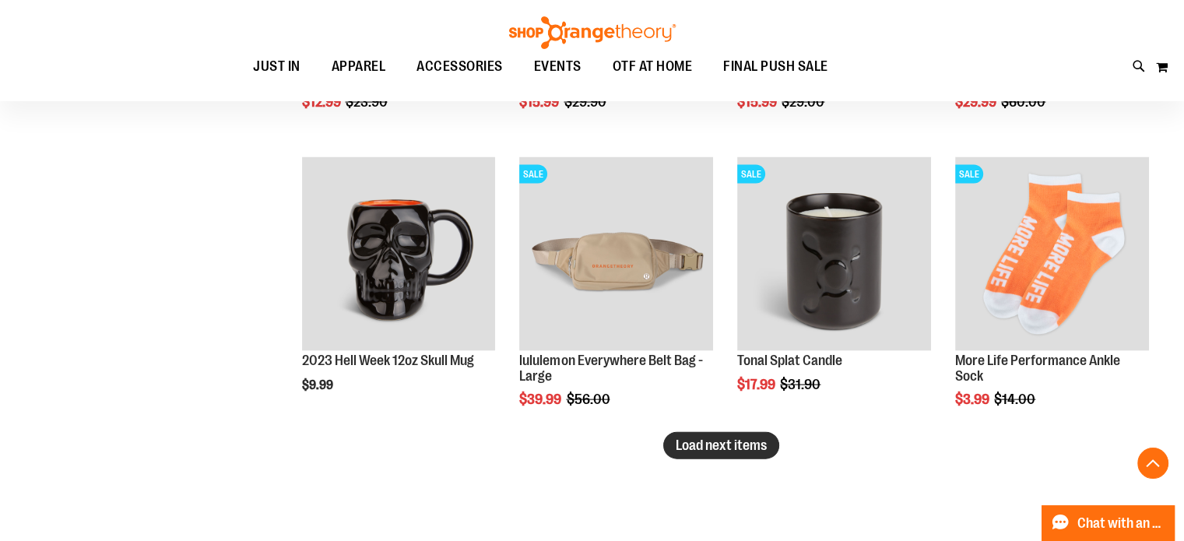
click at [733, 445] on span "Load next items" at bounding box center [721, 445] width 91 height 16
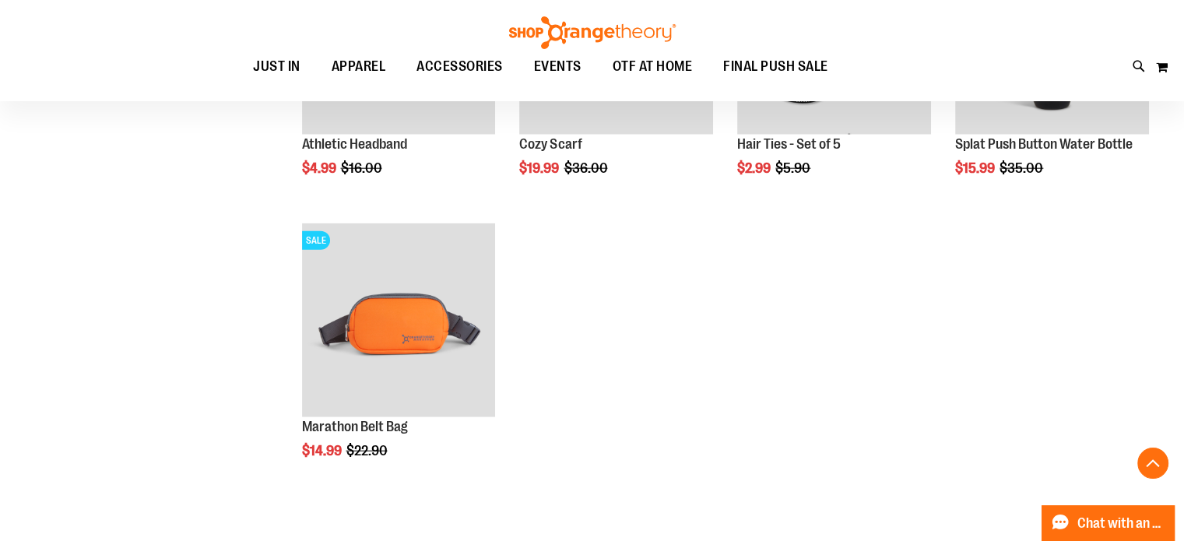
scroll to position [3813, 0]
